Goal: Transaction & Acquisition: Purchase product/service

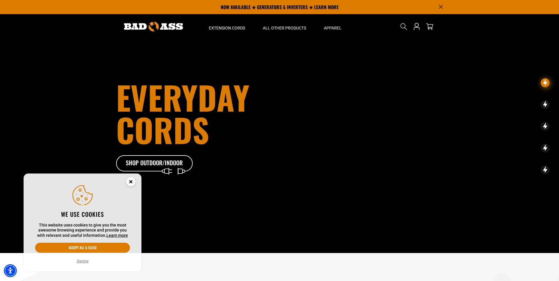
click at [129, 181] on circle "Cookie Consent" at bounding box center [130, 181] width 9 height 9
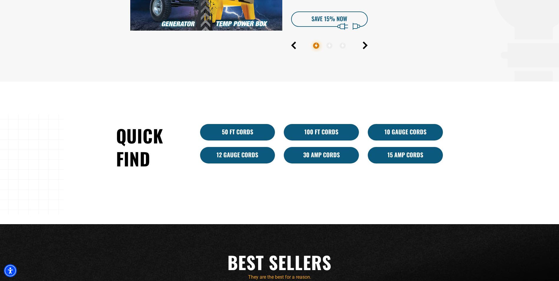
scroll to position [353, 0]
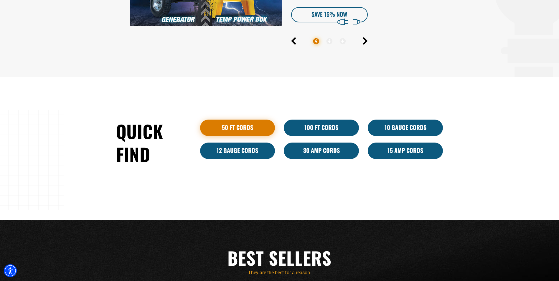
click at [242, 128] on link "50 ft cords" at bounding box center [237, 128] width 75 height 16
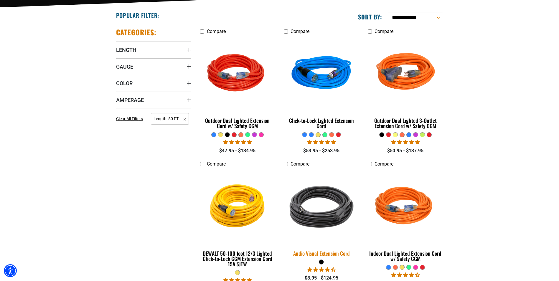
scroll to position [147, 0]
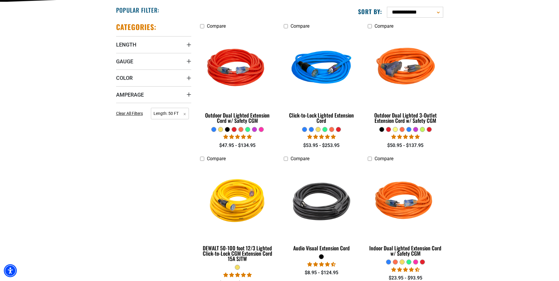
click at [330, 130] on div at bounding box center [331, 129] width 4 height 4
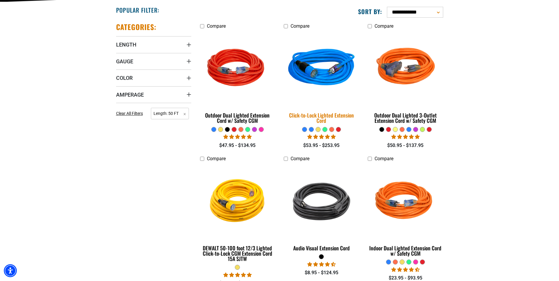
click at [328, 118] on div "Click-to-Lock Lighted Extension Cord" at bounding box center [321, 118] width 75 height 11
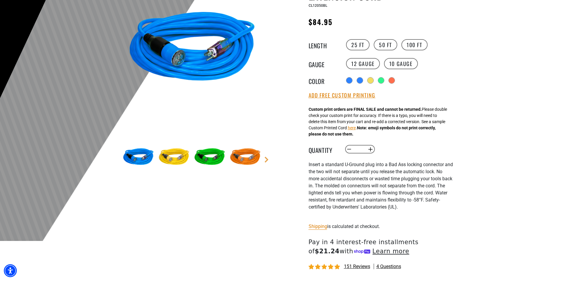
scroll to position [88, 0]
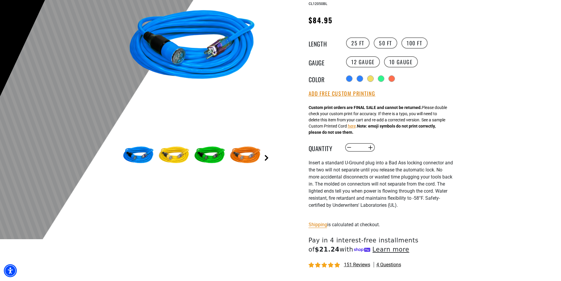
click at [268, 156] on link "Next" at bounding box center [267, 158] width 6 height 6
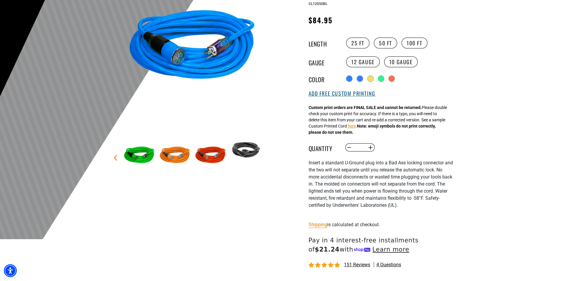
click at [350, 94] on button "Add Free Custom Printing" at bounding box center [342, 93] width 67 height 6
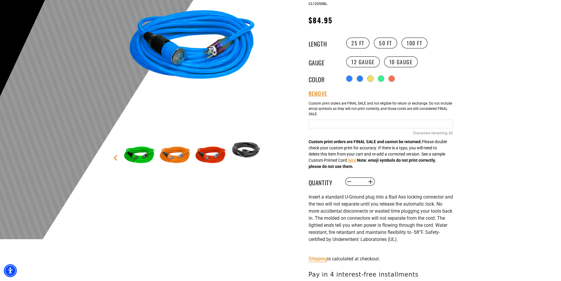
click at [334, 124] on input "Blue Cables" at bounding box center [381, 124] width 144 height 9
click at [314, 97] on button "Remove" at bounding box center [318, 93] width 19 height 6
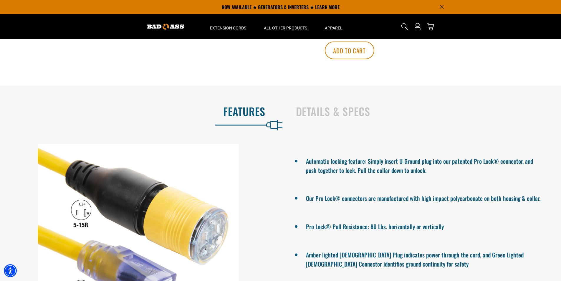
scroll to position [187, 0]
